Goal: Learn about a topic

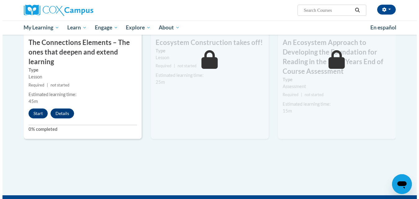
scroll to position [554, 0]
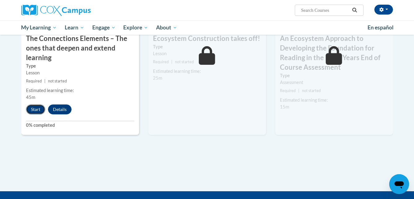
click at [37, 111] on button "Start" at bounding box center [35, 109] width 19 height 10
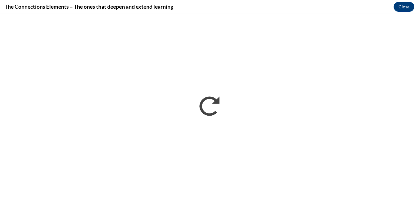
scroll to position [0, 0]
